Goal: Task Accomplishment & Management: Manage account settings

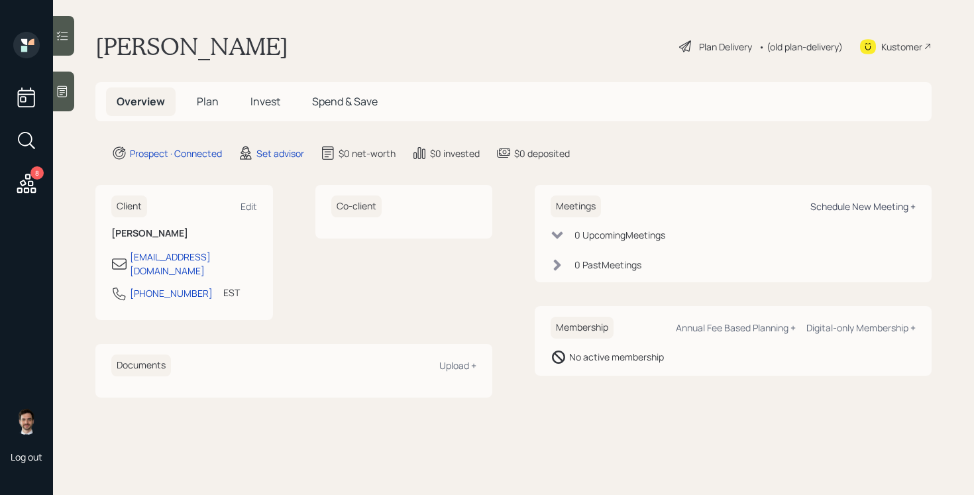
click at [840, 204] on div "Schedule New Meeting +" at bounding box center [862, 206] width 105 height 13
select select "round-[PERSON_NAME]"
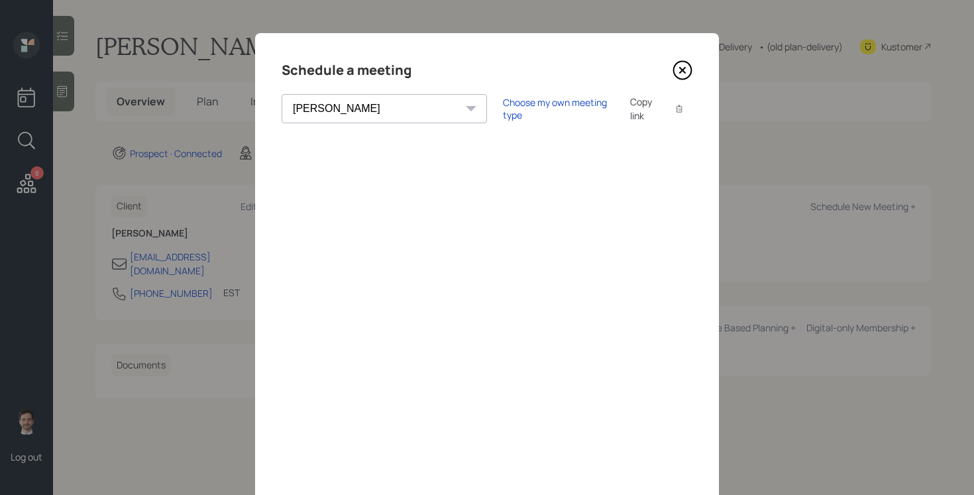
click at [688, 66] on icon at bounding box center [682, 70] width 20 height 20
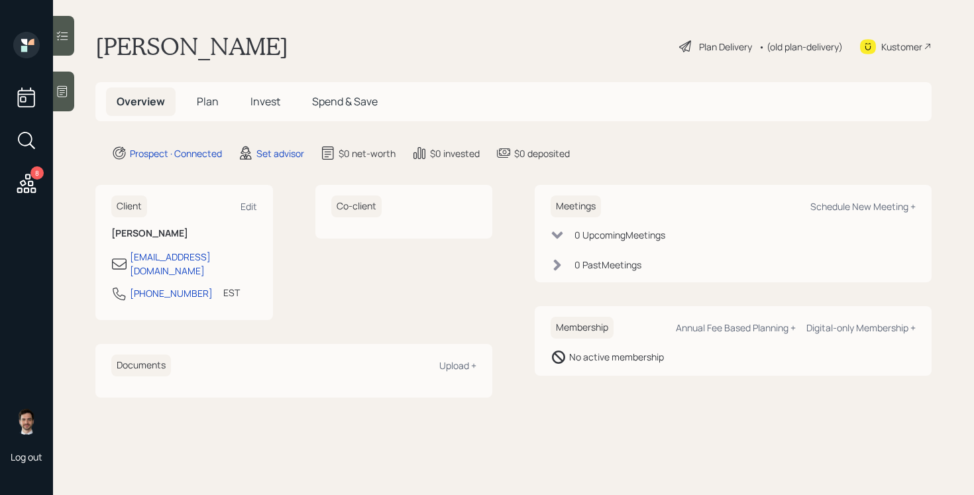
click at [62, 99] on div at bounding box center [63, 92] width 21 height 40
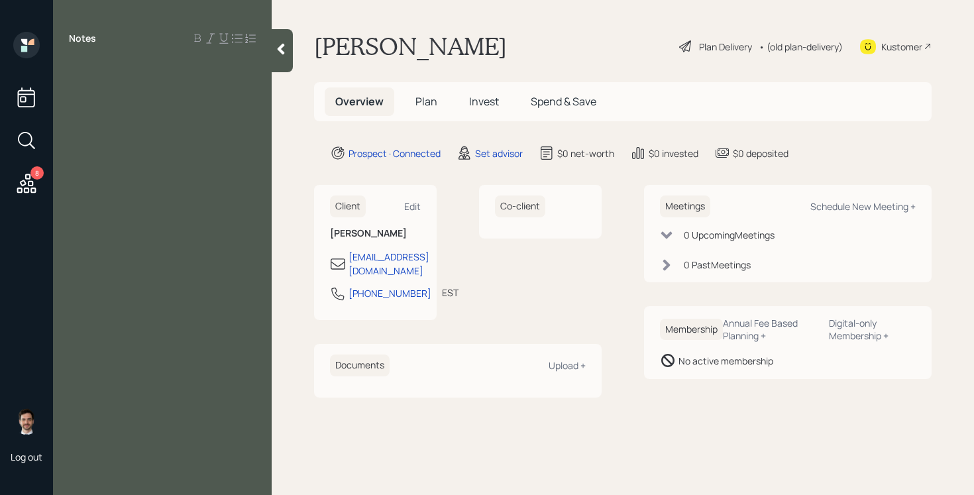
click at [101, 68] on div at bounding box center [162, 68] width 187 height 15
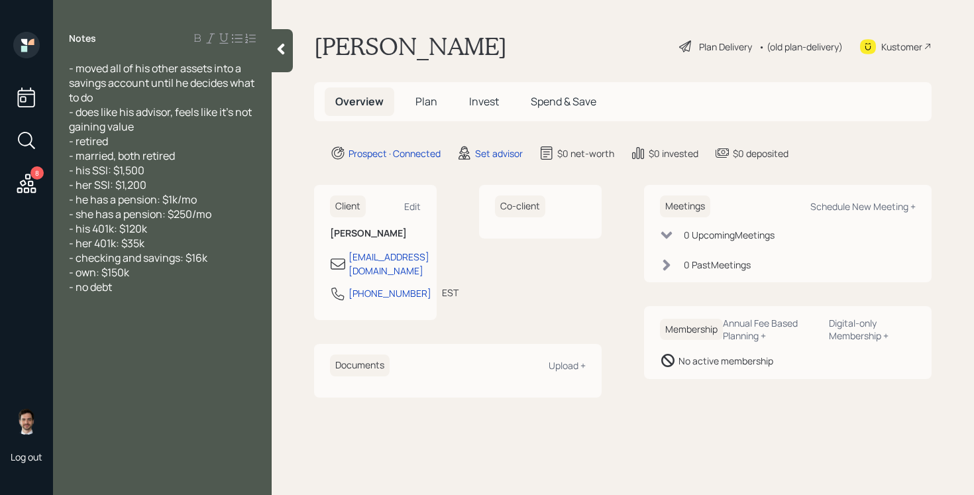
click at [280, 52] on icon at bounding box center [281, 49] width 7 height 11
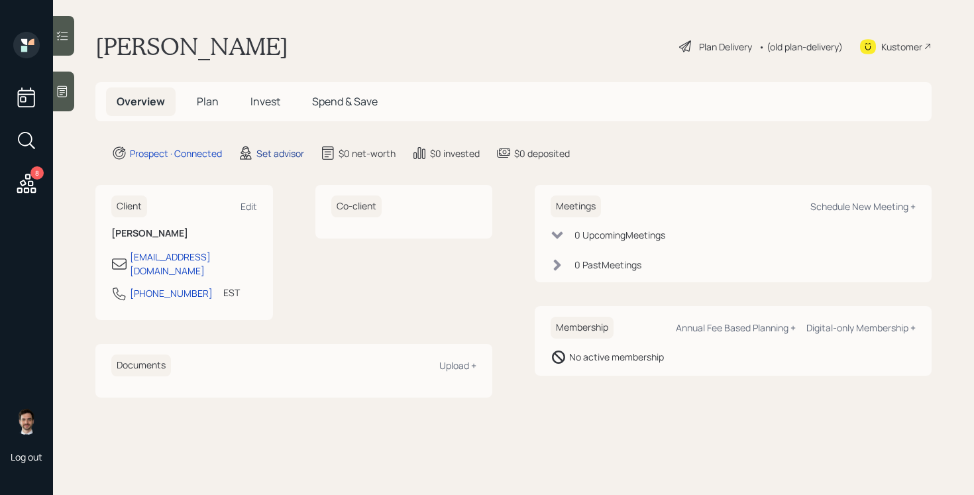
click at [281, 154] on div "Set advisor" at bounding box center [280, 153] width 48 height 14
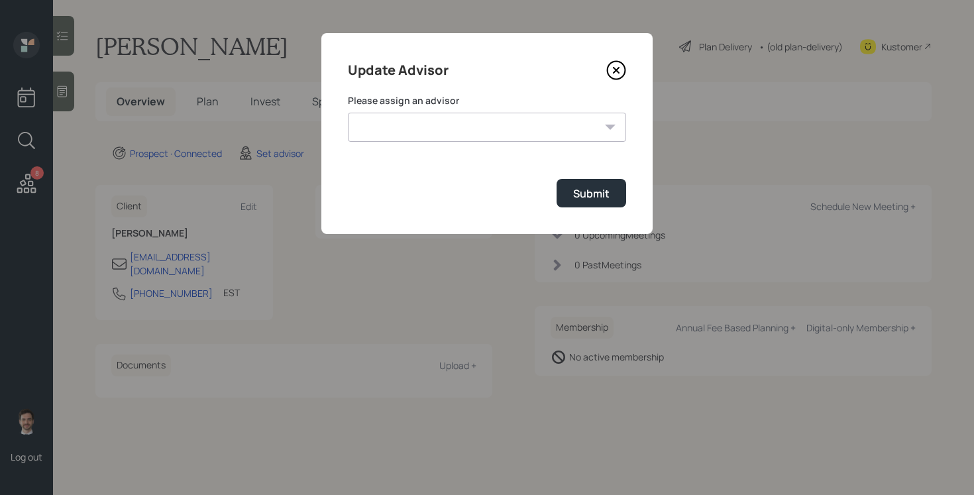
click at [469, 124] on select "[PERSON_NAME] [PERSON_NAME] [PERSON_NAME] End [PERSON_NAME] [PERSON_NAME] [PERS…" at bounding box center [487, 127] width 278 height 29
select select "ef6b64e1-8f62-4a74-b865-a7df4b35b836"
click at [348, 113] on select "[PERSON_NAME] [PERSON_NAME] [PERSON_NAME] End [PERSON_NAME] [PERSON_NAME] [PERS…" at bounding box center [487, 127] width 278 height 29
click at [589, 195] on div "Submit" at bounding box center [591, 193] width 36 height 15
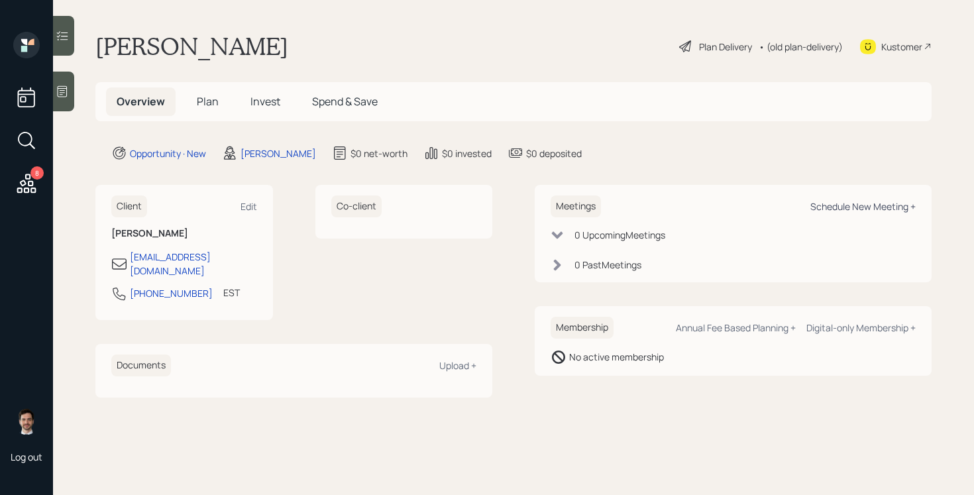
click at [874, 205] on div "Schedule New Meeting +" at bounding box center [862, 206] width 105 height 13
select select "ef6b64e1-8f62-4a74-b865-a7df4b35b836"
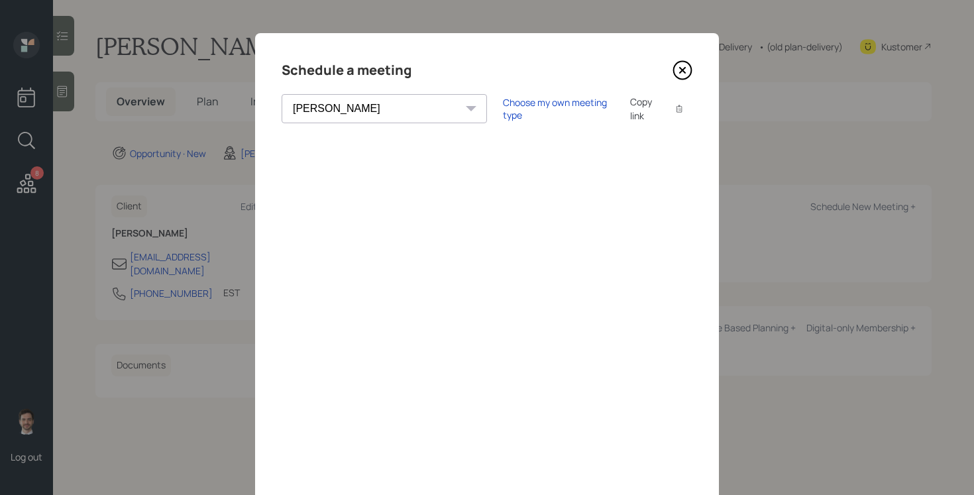
click at [686, 64] on icon at bounding box center [682, 70] width 20 height 20
